Goal: Information Seeking & Learning: Check status

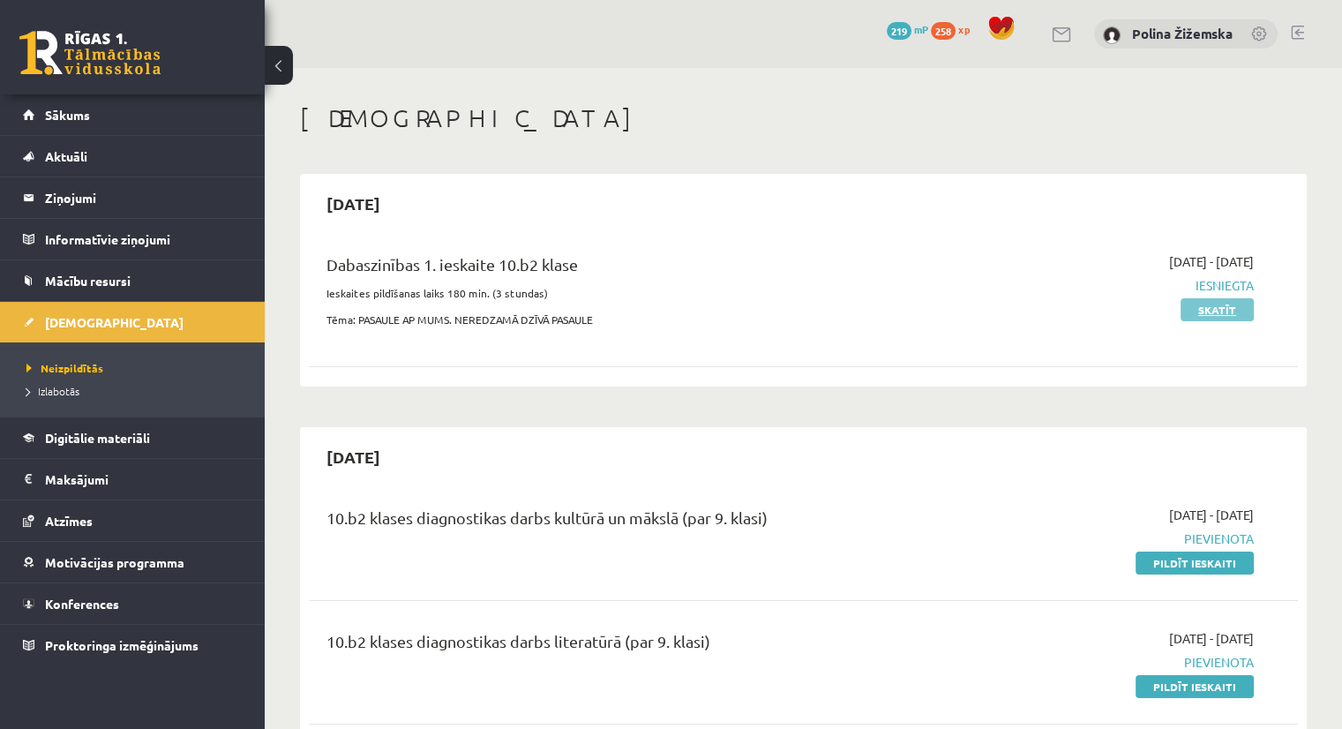
click at [1226, 307] on link "Skatīt" at bounding box center [1217, 309] width 73 height 23
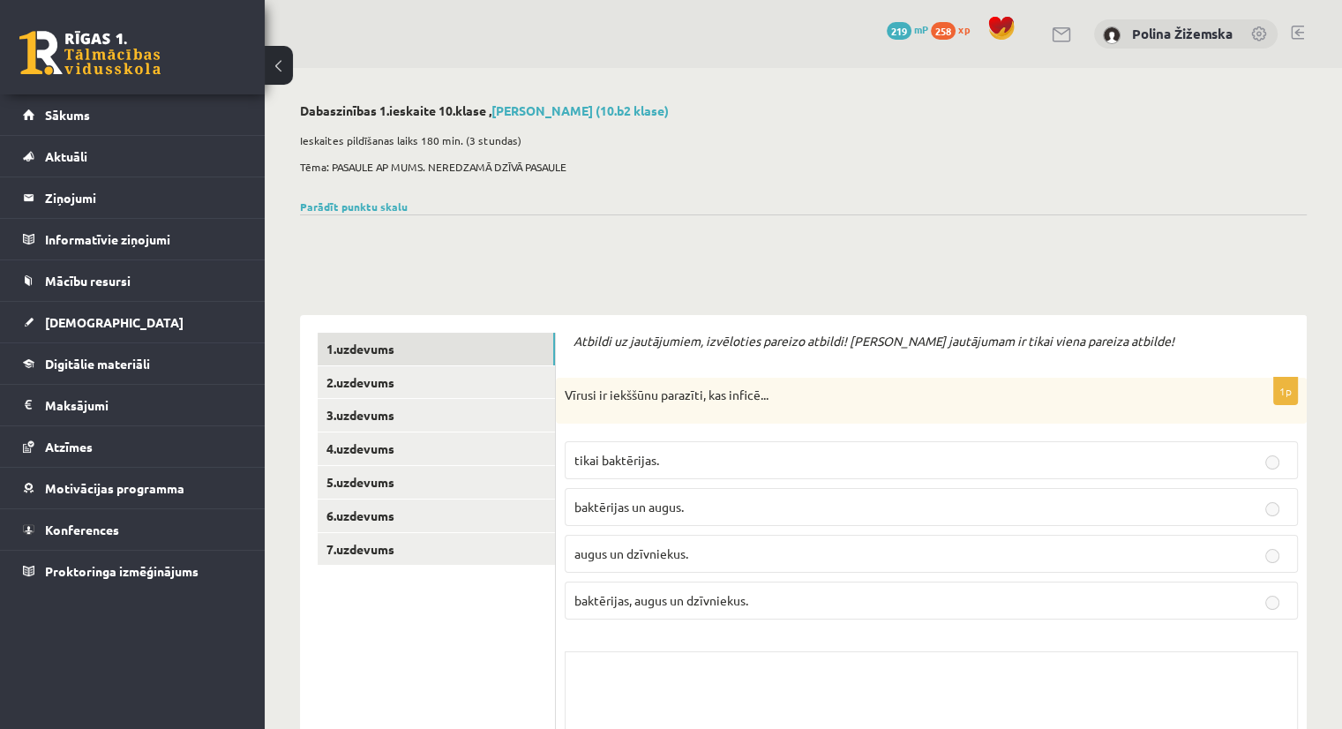
click at [1236, 509] on p "baktērijas un augus." at bounding box center [932, 507] width 714 height 19
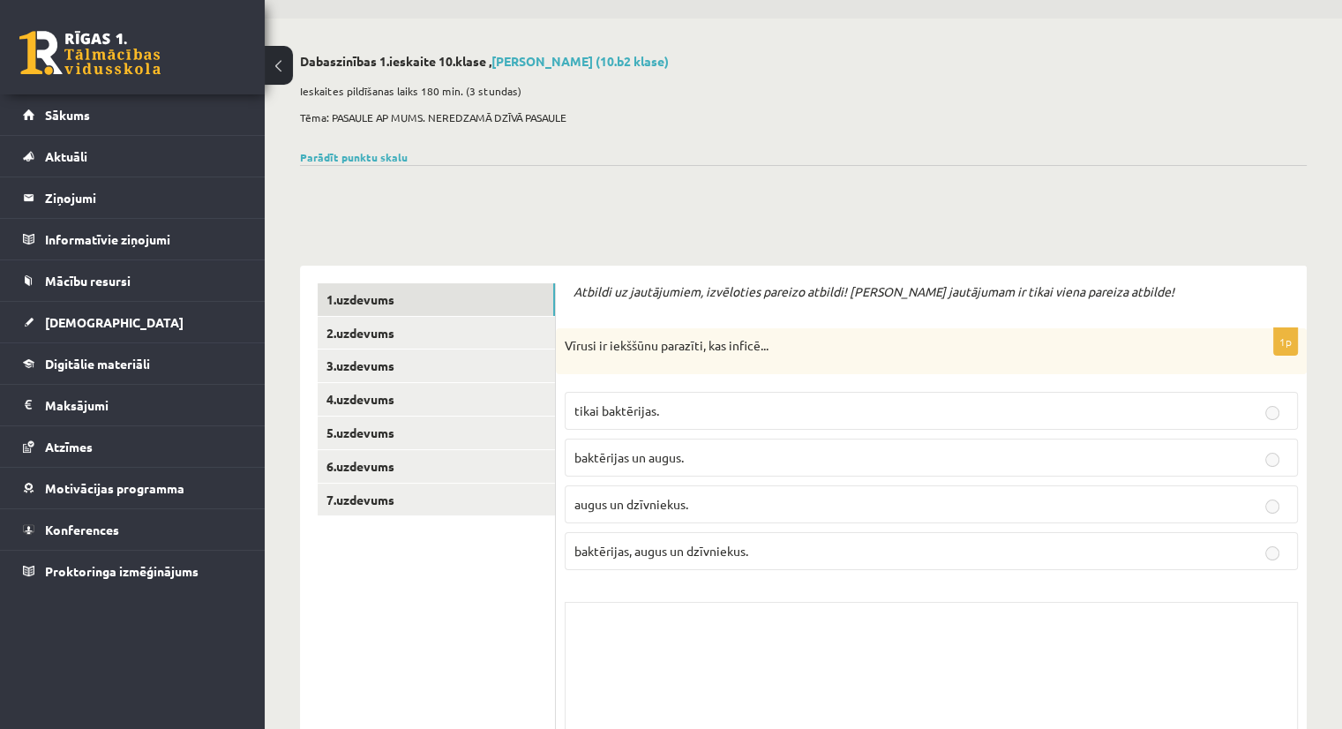
scroll to position [49, 0]
click at [373, 335] on link "2.uzdevums" at bounding box center [436, 333] width 237 height 33
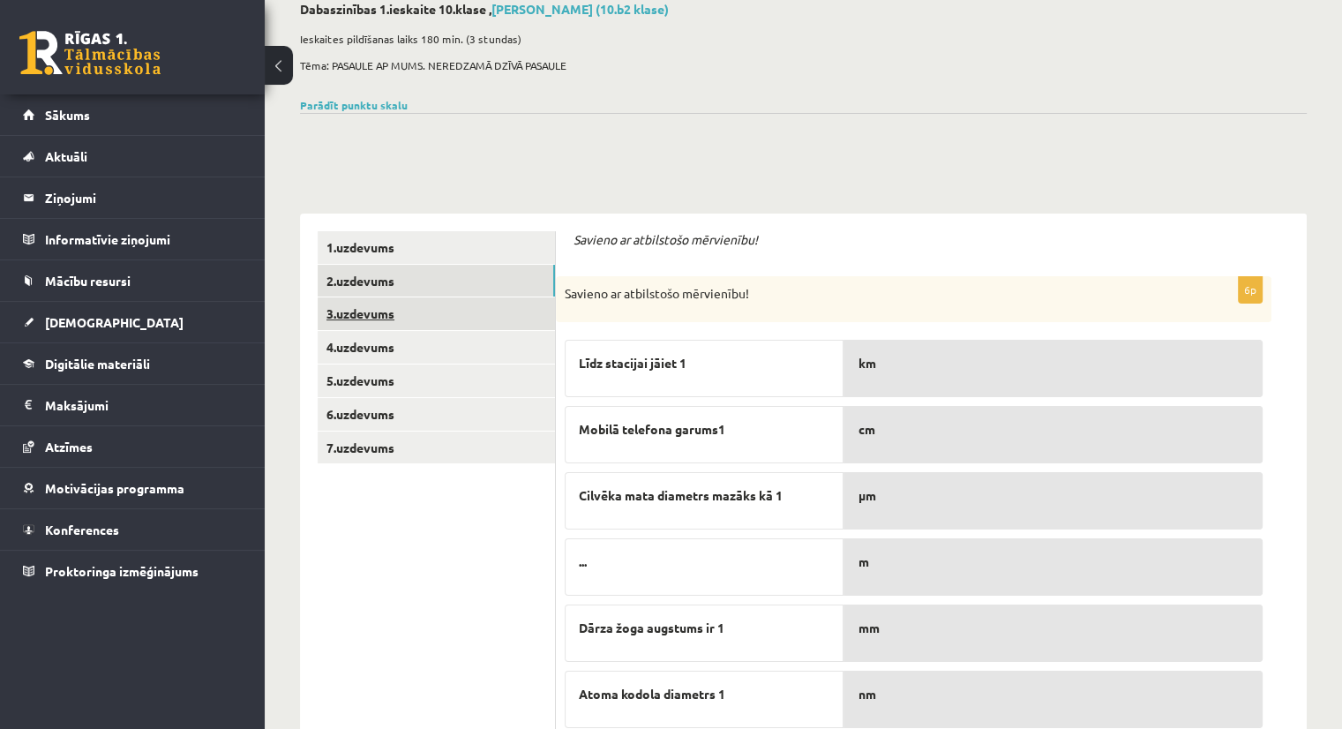
scroll to position [101, 0]
click at [353, 306] on link "3.uzdevums" at bounding box center [436, 314] width 237 height 33
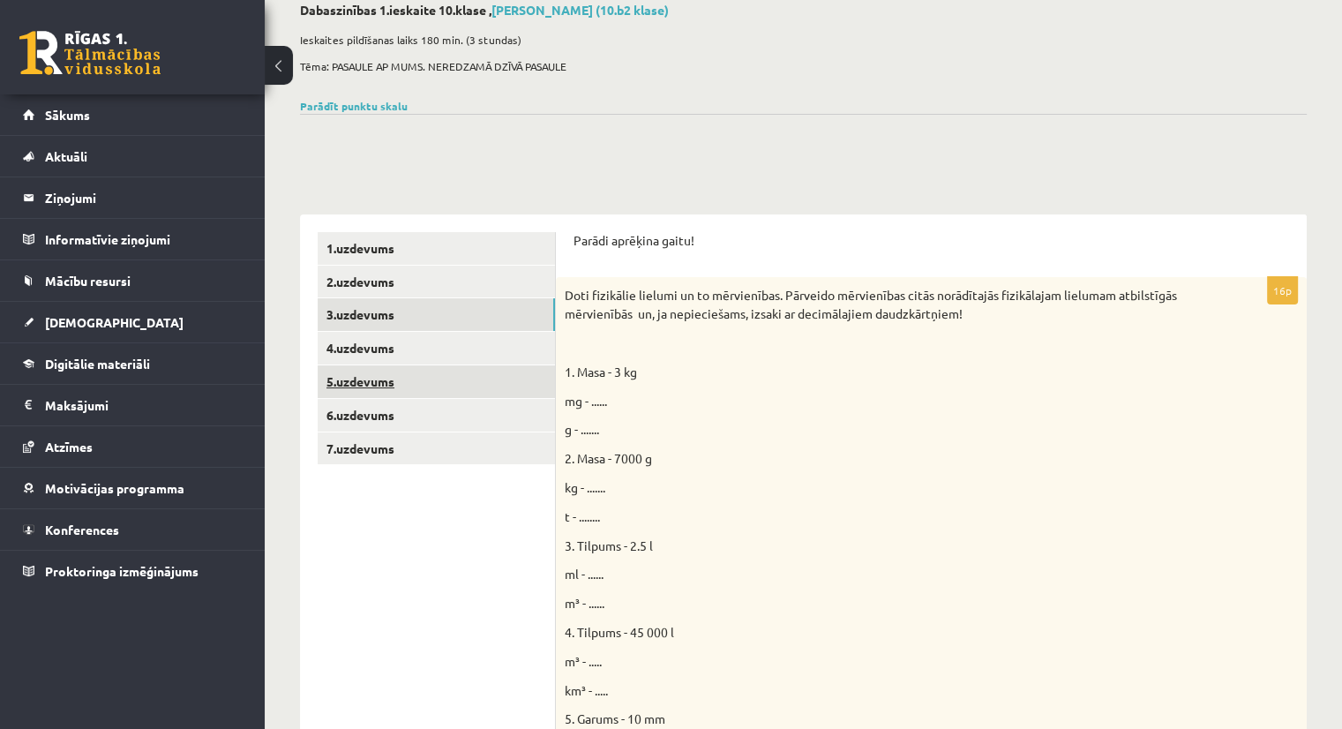
click at [418, 365] on link "5.uzdevums" at bounding box center [436, 381] width 237 height 33
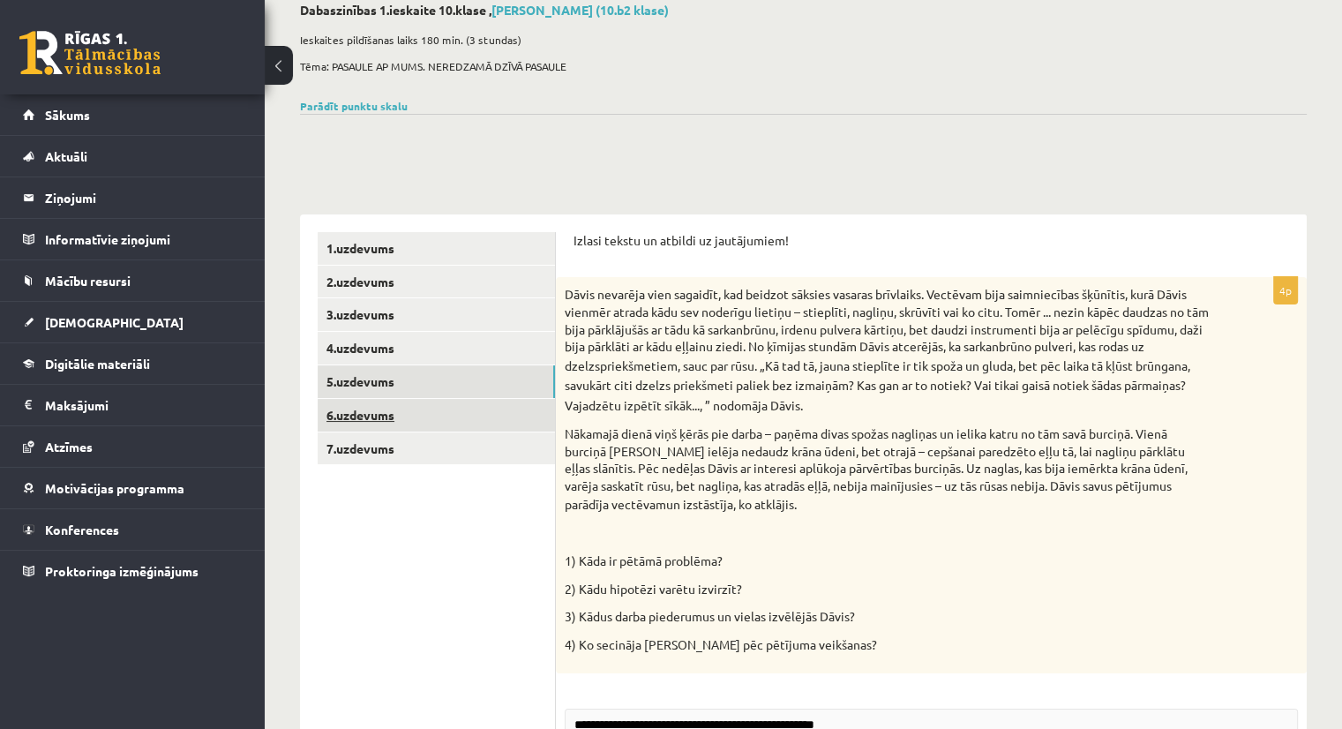
click at [412, 417] on link "6.uzdevums" at bounding box center [436, 415] width 237 height 33
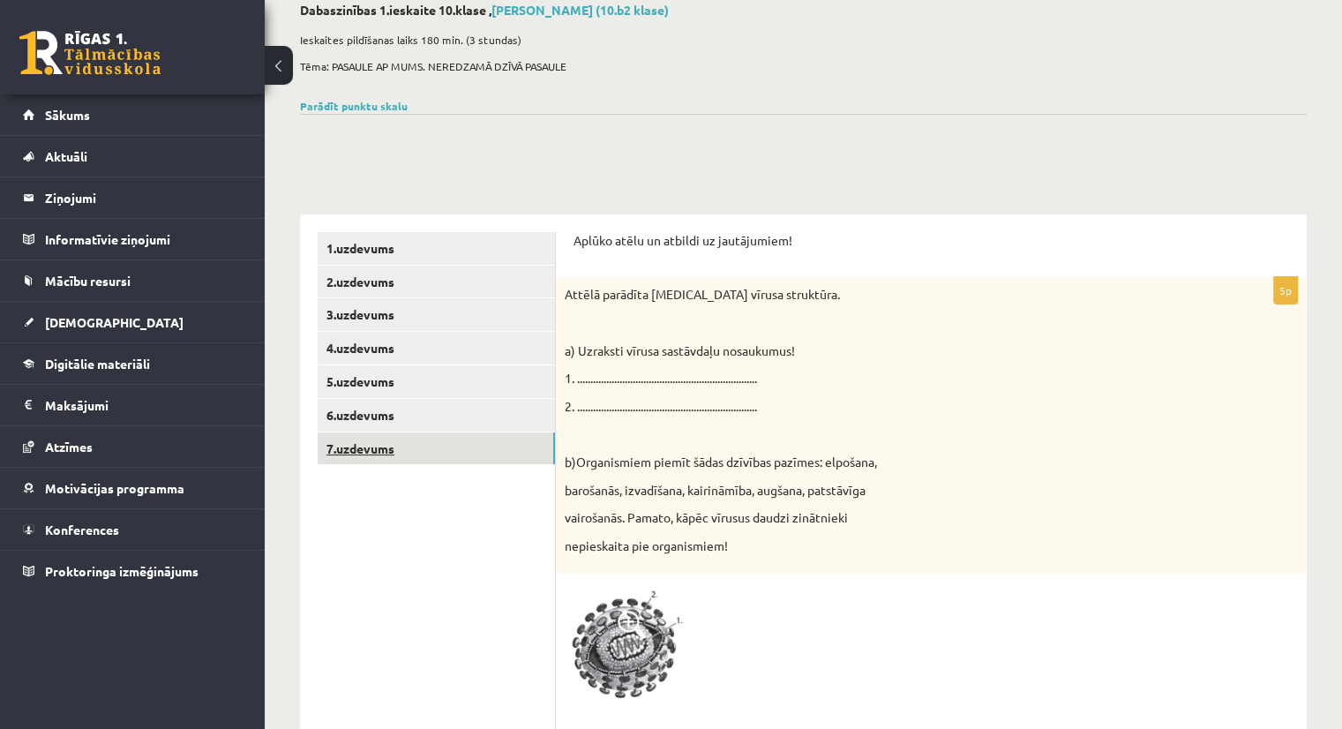
click at [364, 457] on link "7.uzdevums" at bounding box center [436, 448] width 237 height 33
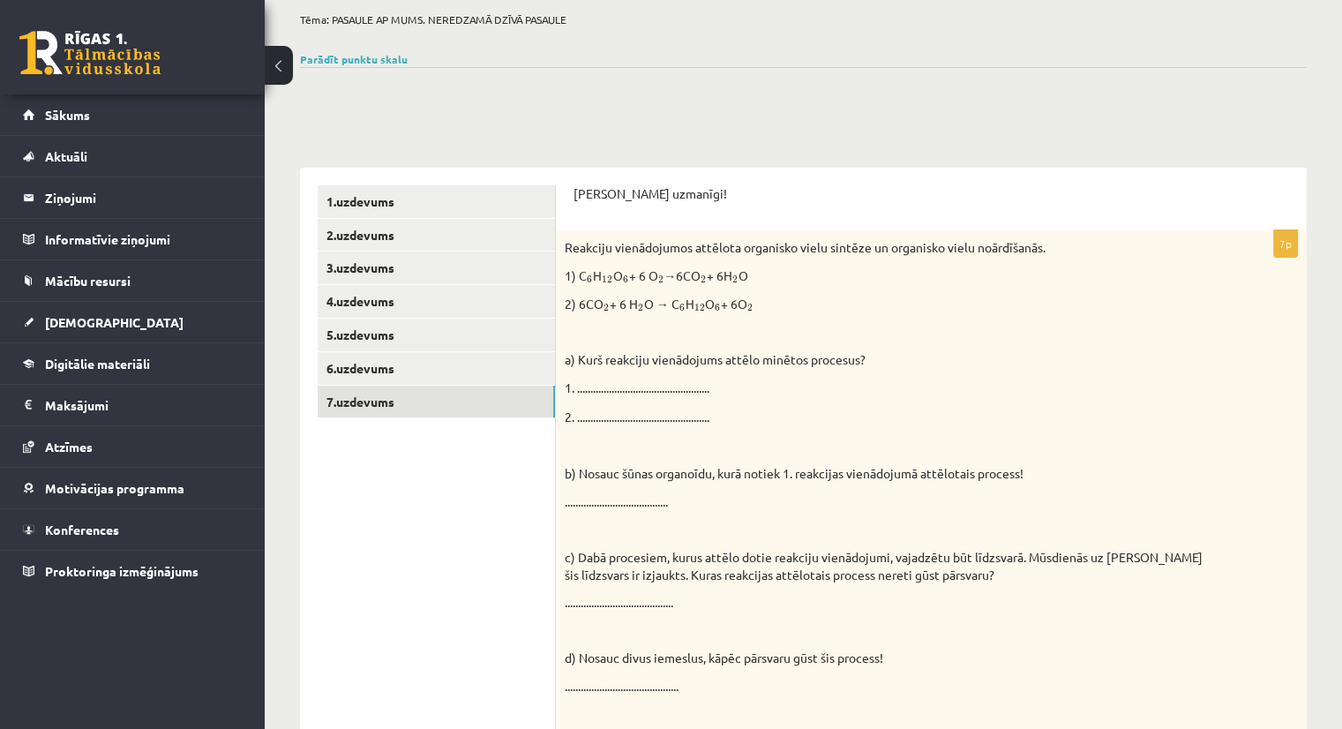
scroll to position [0, 0]
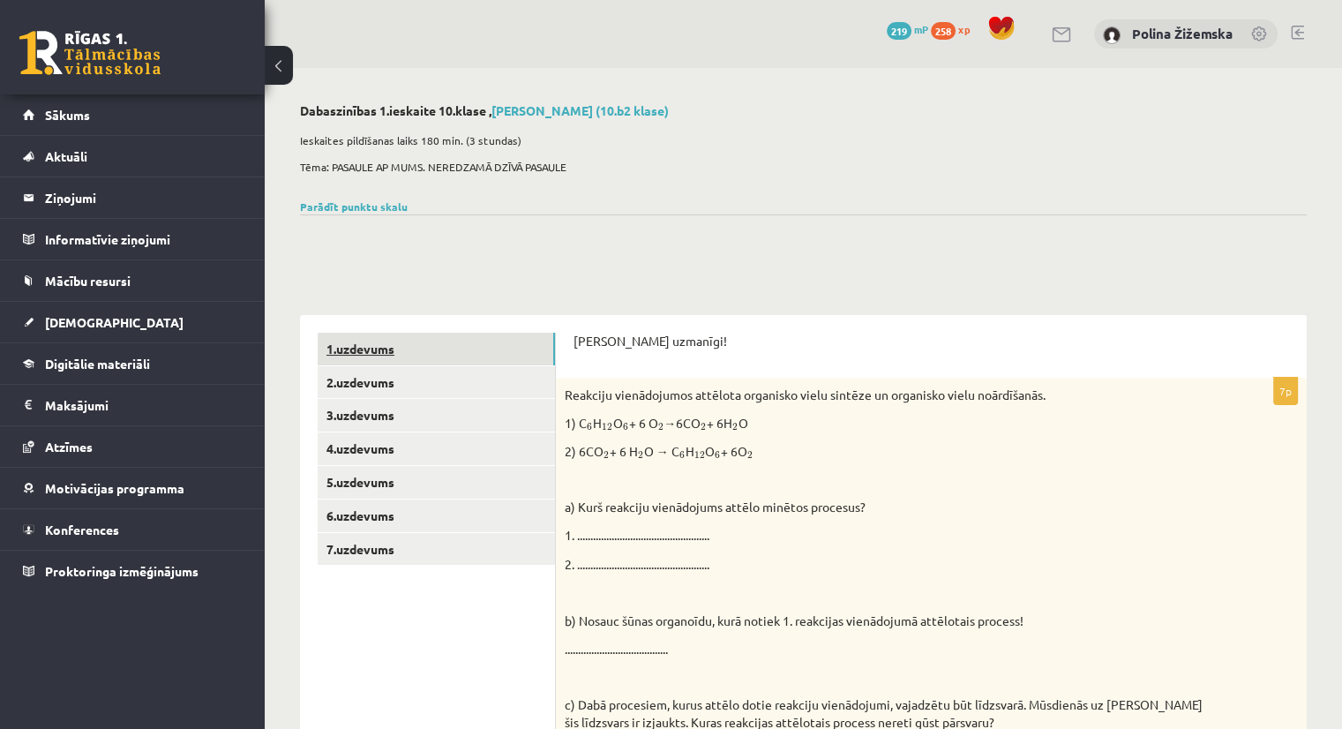
click at [364, 350] on link "1.uzdevums" at bounding box center [436, 349] width 237 height 33
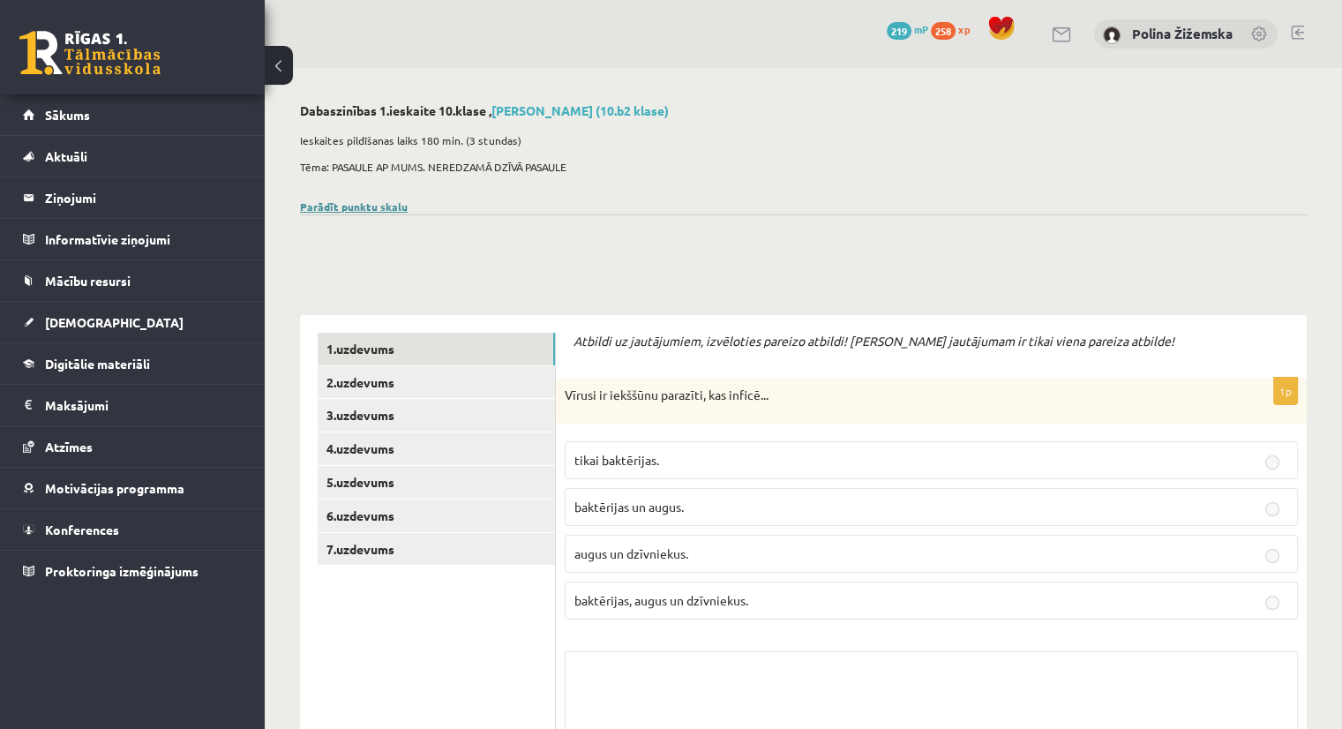
click at [378, 209] on link "Parādīt punktu skalu" at bounding box center [354, 206] width 108 height 14
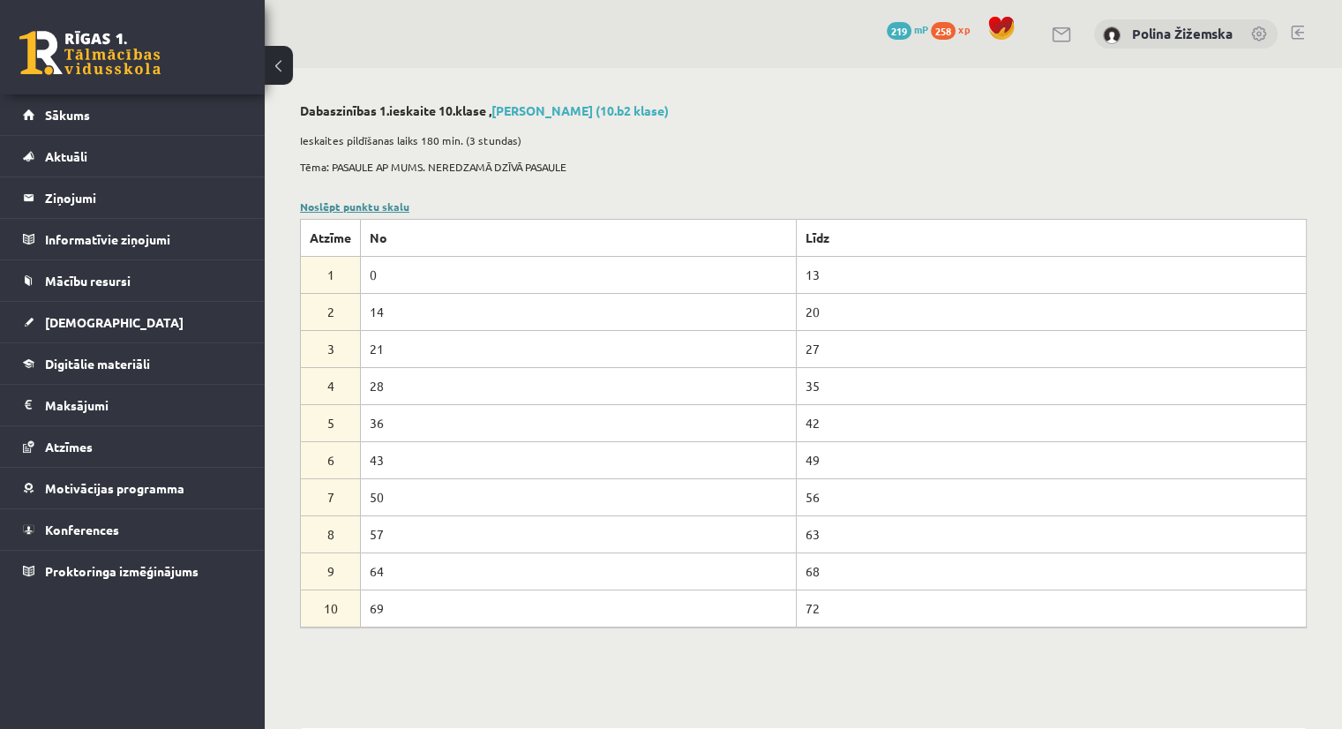
click at [385, 207] on link "Noslēpt punktu skalu" at bounding box center [354, 206] width 109 height 14
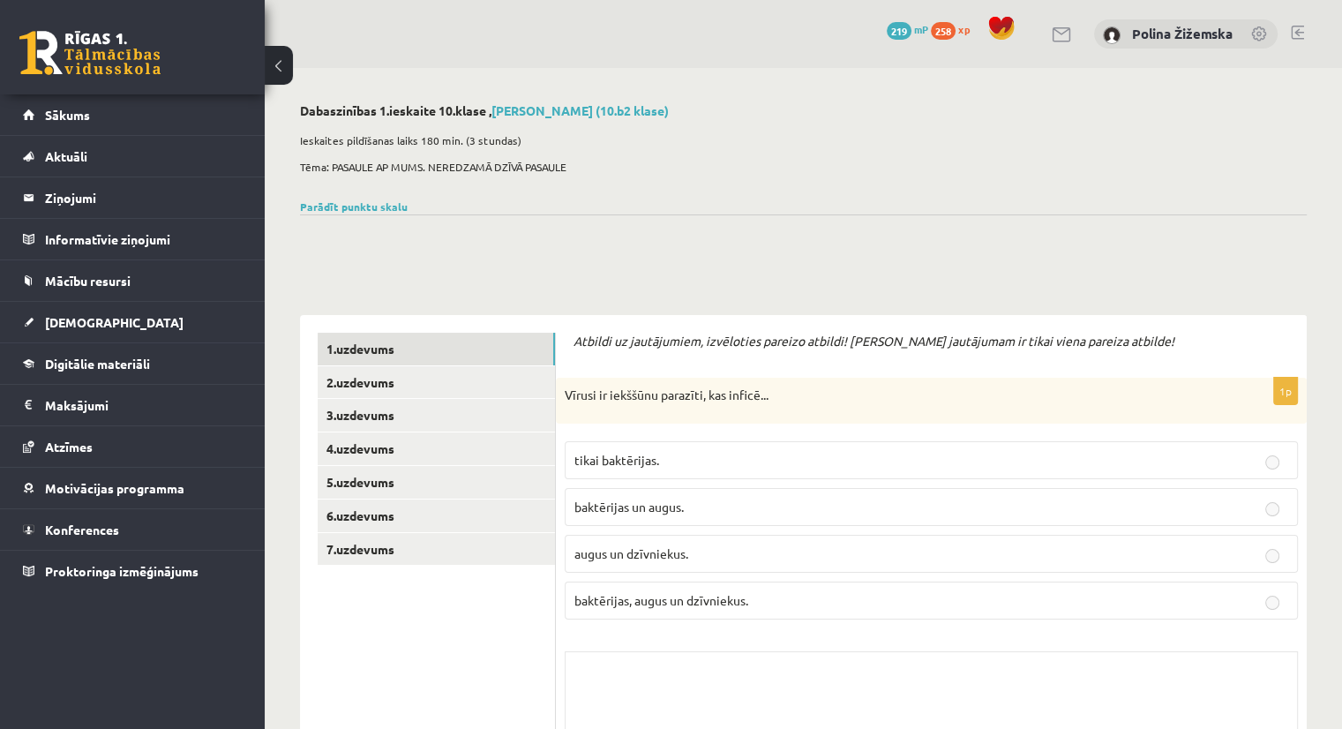
click at [345, 213] on div "Parādīt punktu skalu Atzīme No Līdz 1 0 13 2 14 20 3 21 27 4 28 35 5 36 42 6 43…" at bounding box center [803, 207] width 1007 height 16
click at [378, 206] on link "Parādīt punktu skalu" at bounding box center [354, 206] width 108 height 14
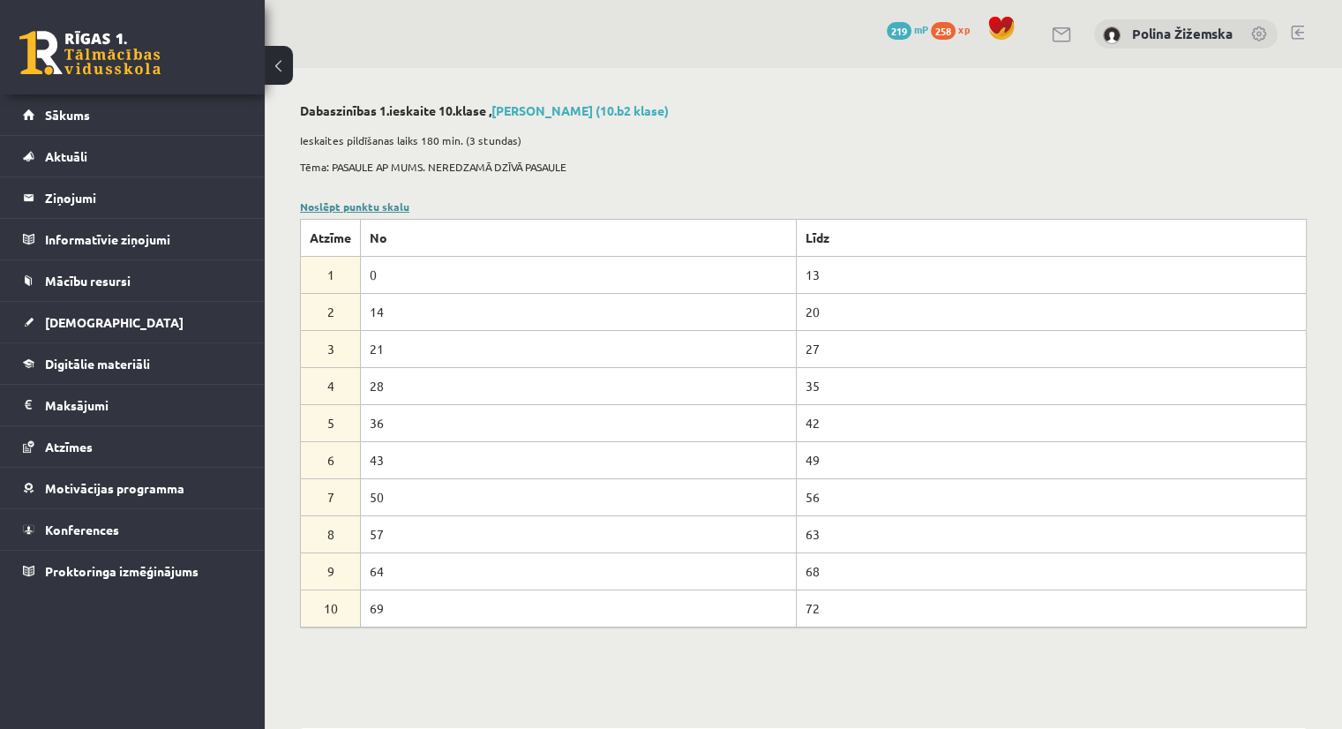
click at [378, 202] on link "Noslēpt punktu skalu" at bounding box center [354, 206] width 109 height 14
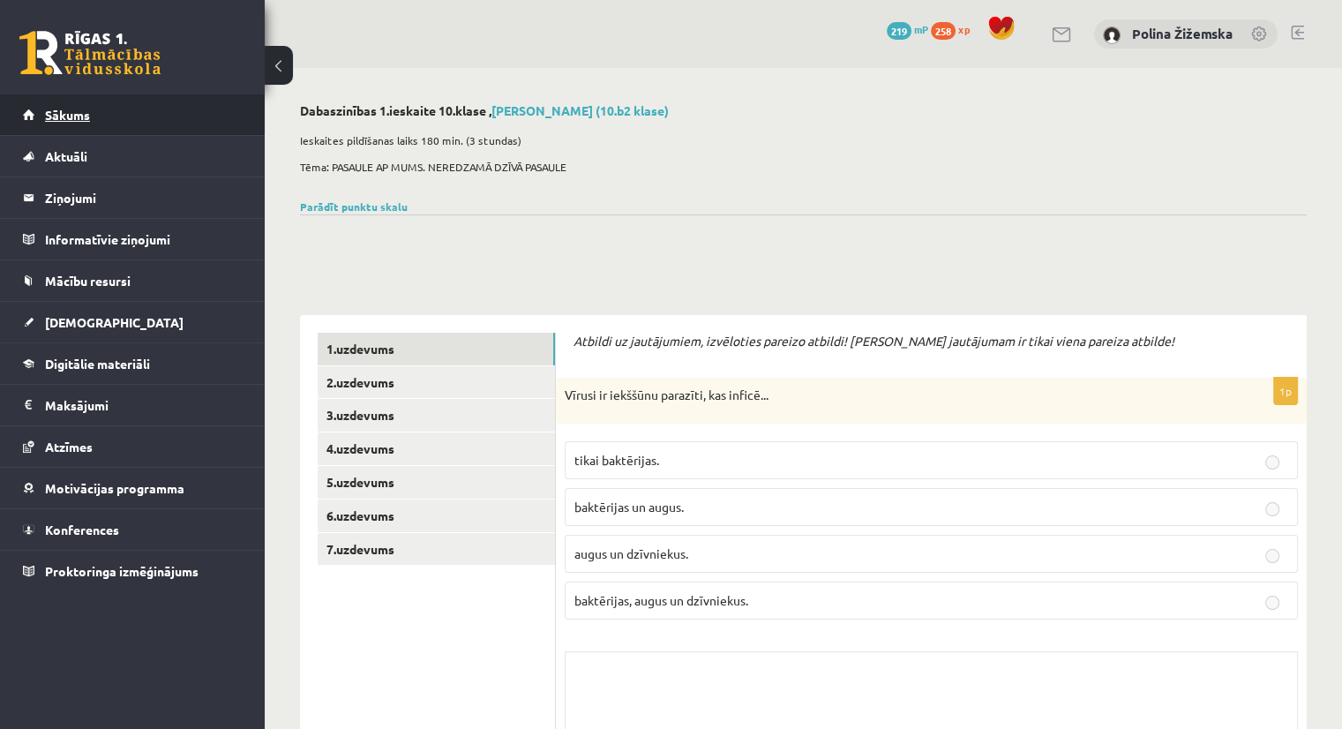
click at [85, 101] on link "Sākums" at bounding box center [133, 114] width 220 height 41
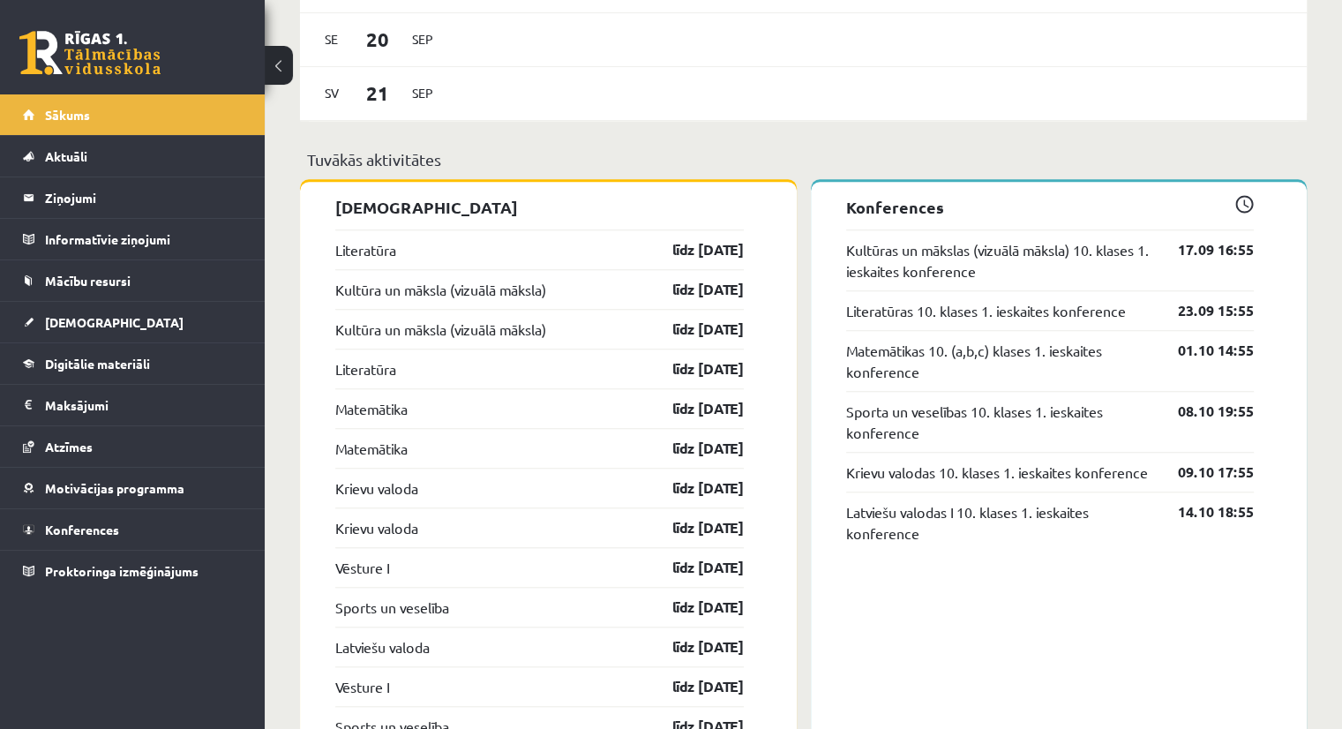
scroll to position [1447, 0]
click at [127, 326] on link "[DEMOGRAPHIC_DATA]" at bounding box center [133, 322] width 220 height 41
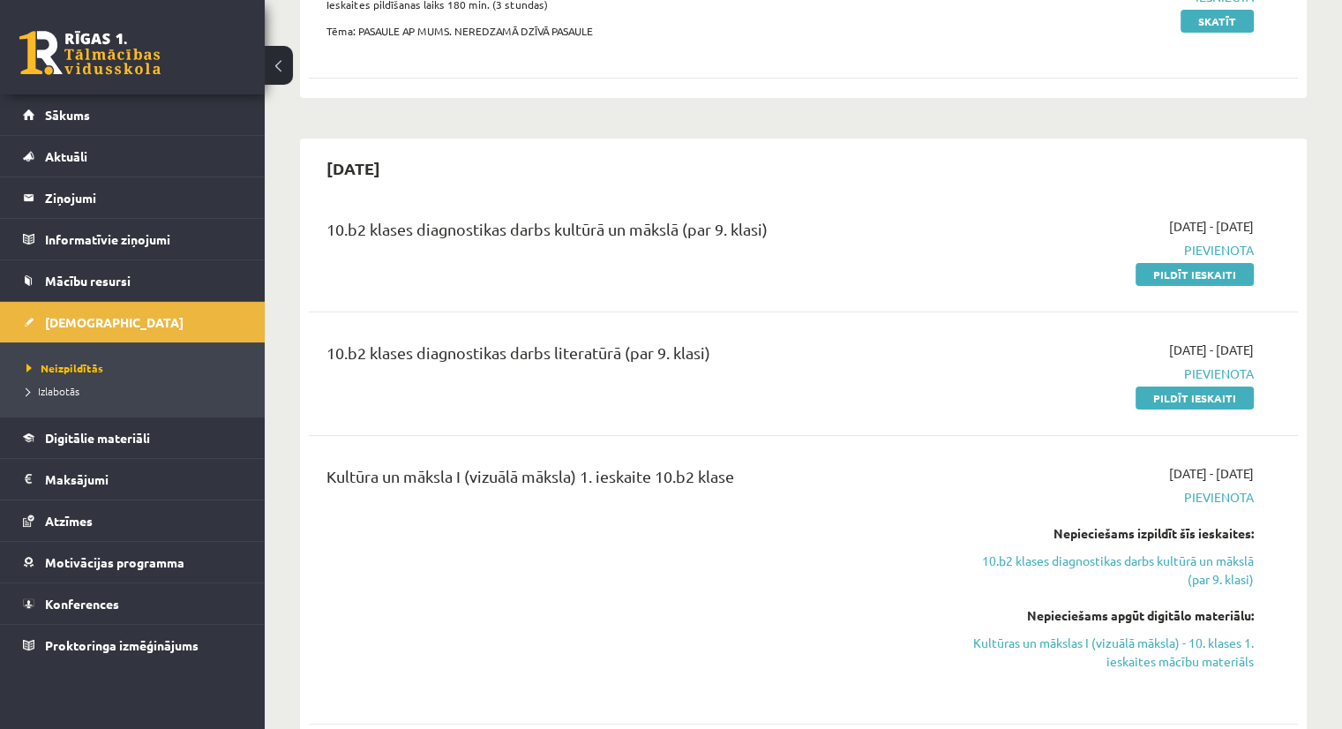
scroll to position [288, 0]
click at [63, 446] on link "Digitālie materiāli" at bounding box center [133, 437] width 220 height 41
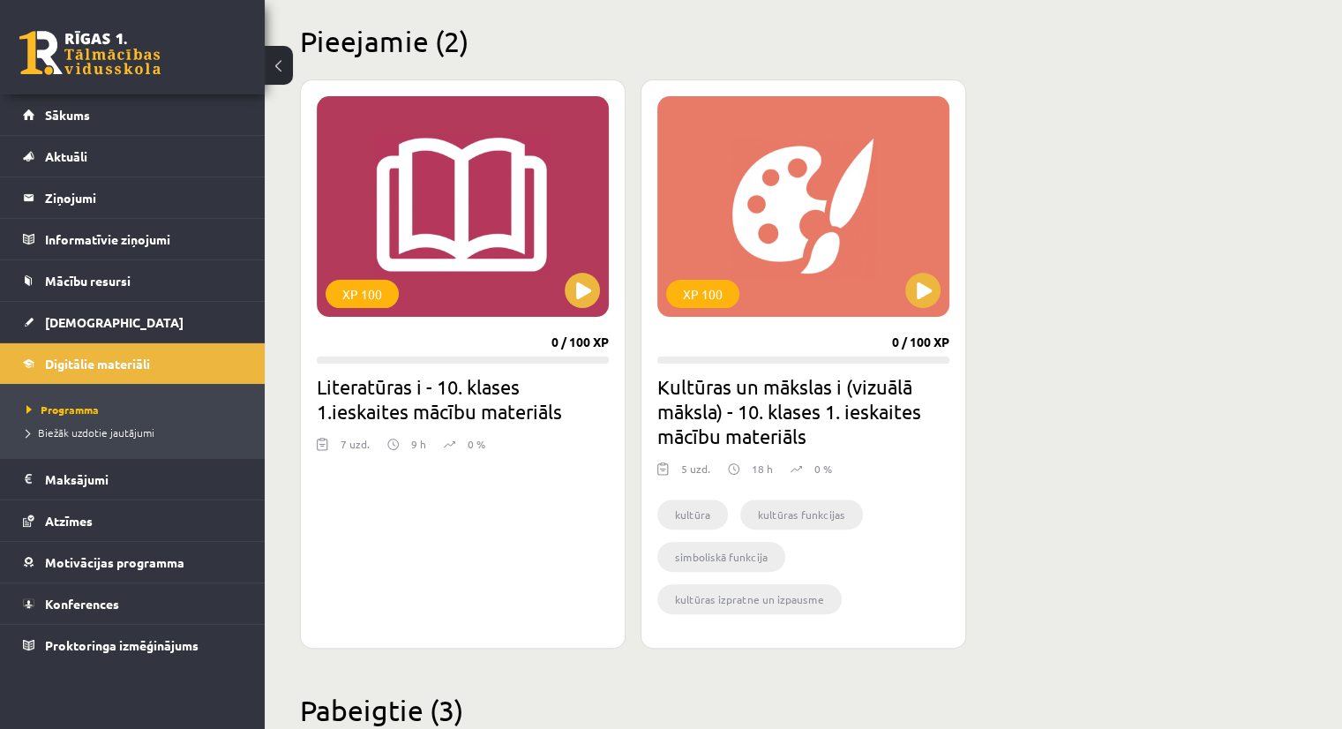
scroll to position [424, 0]
drag, startPoint x: 757, startPoint y: 466, endPoint x: 779, endPoint y: 471, distance: 22.7
click at [779, 471] on div "5 uzd. 18 h 0 %" at bounding box center [803, 474] width 292 height 26
click at [971, 448] on div "XP 100 0 / 100 XP Literatūras i - 10. klases 1.ieskaites mācību materiāls 7 uzd…" at bounding box center [803, 363] width 1007 height 569
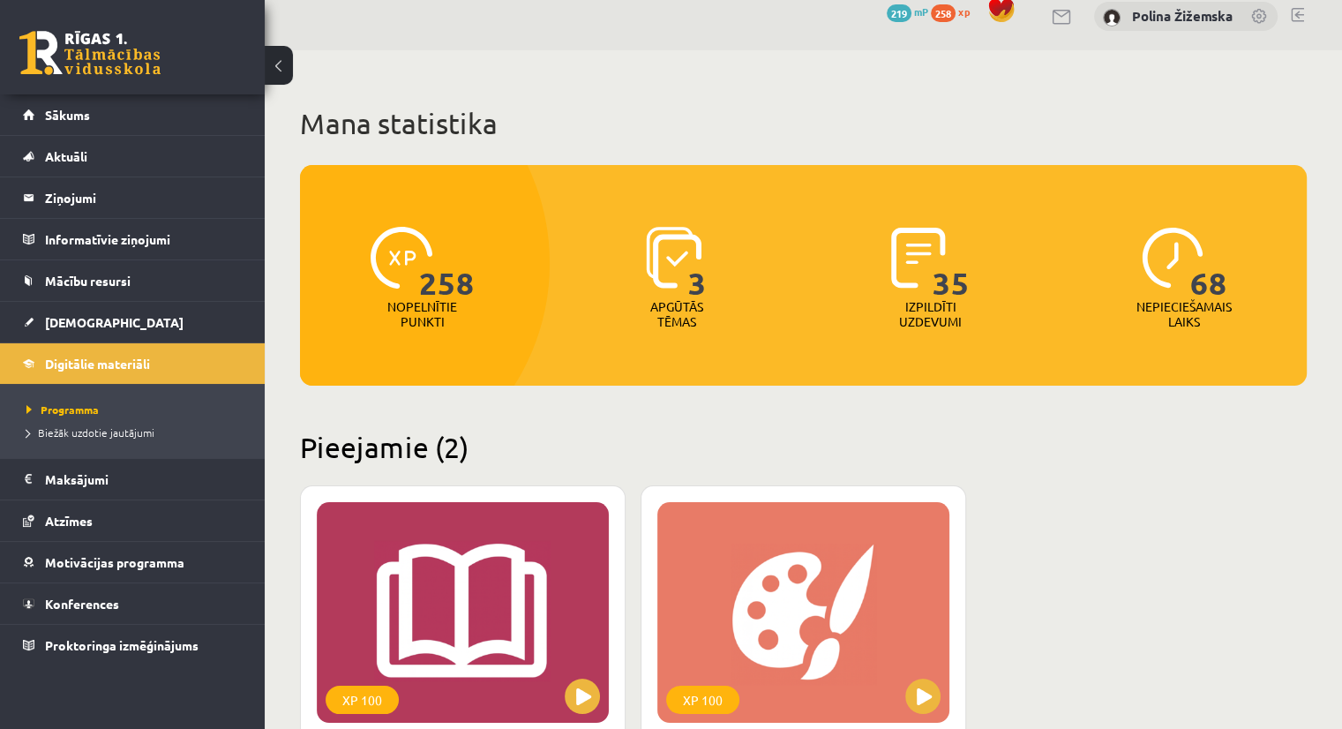
scroll to position [0, 0]
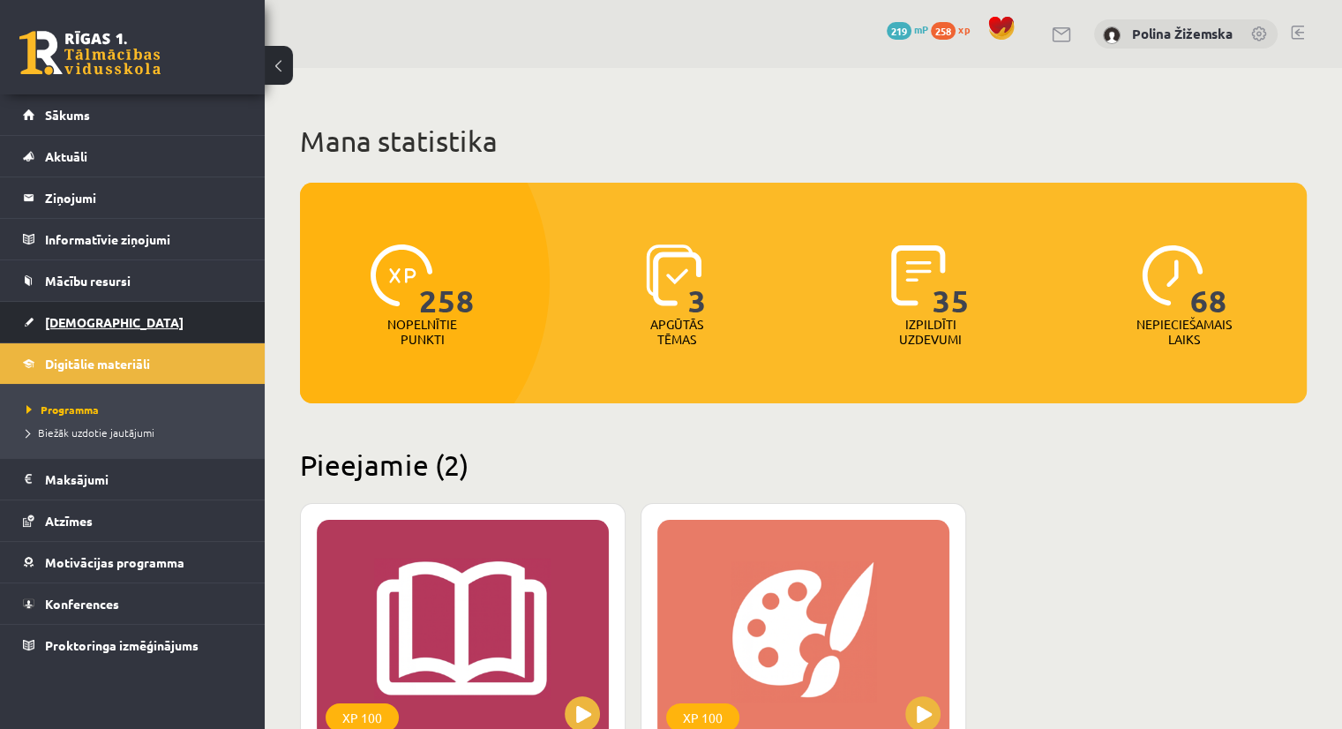
click at [88, 316] on span "[DEMOGRAPHIC_DATA]" at bounding box center [114, 322] width 139 height 16
